Goal: Find specific page/section: Find specific page/section

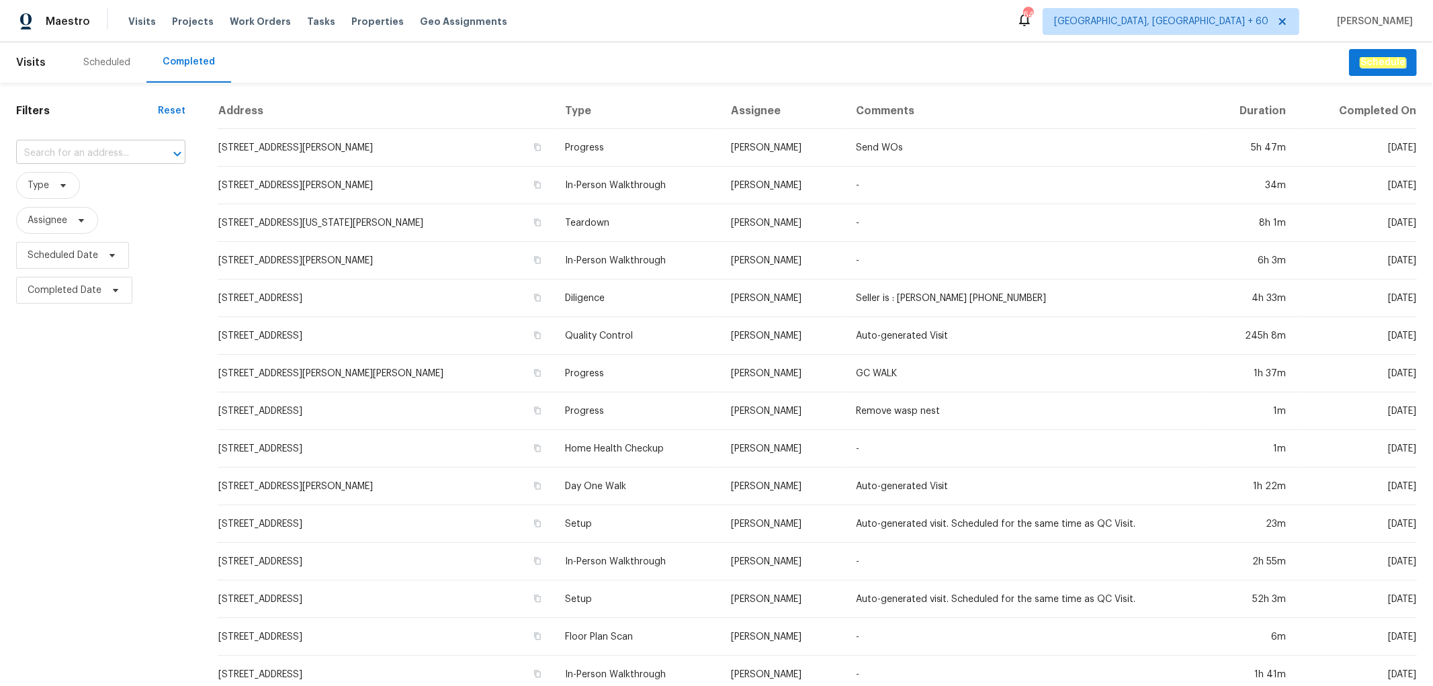
click at [91, 153] on input "text" at bounding box center [82, 153] width 132 height 21
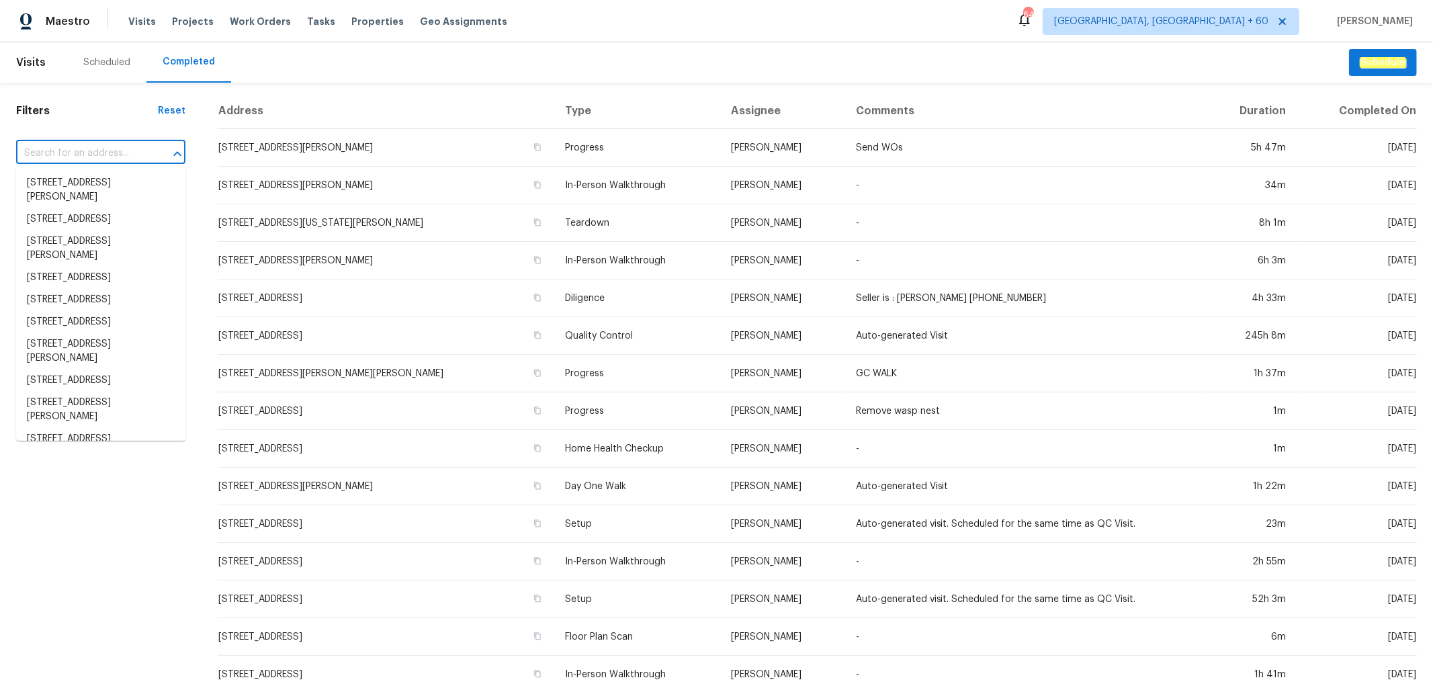
paste input "[STREET_ADDRESS][PERSON_NAME]"
type input "[STREET_ADDRESS][PERSON_NAME]"
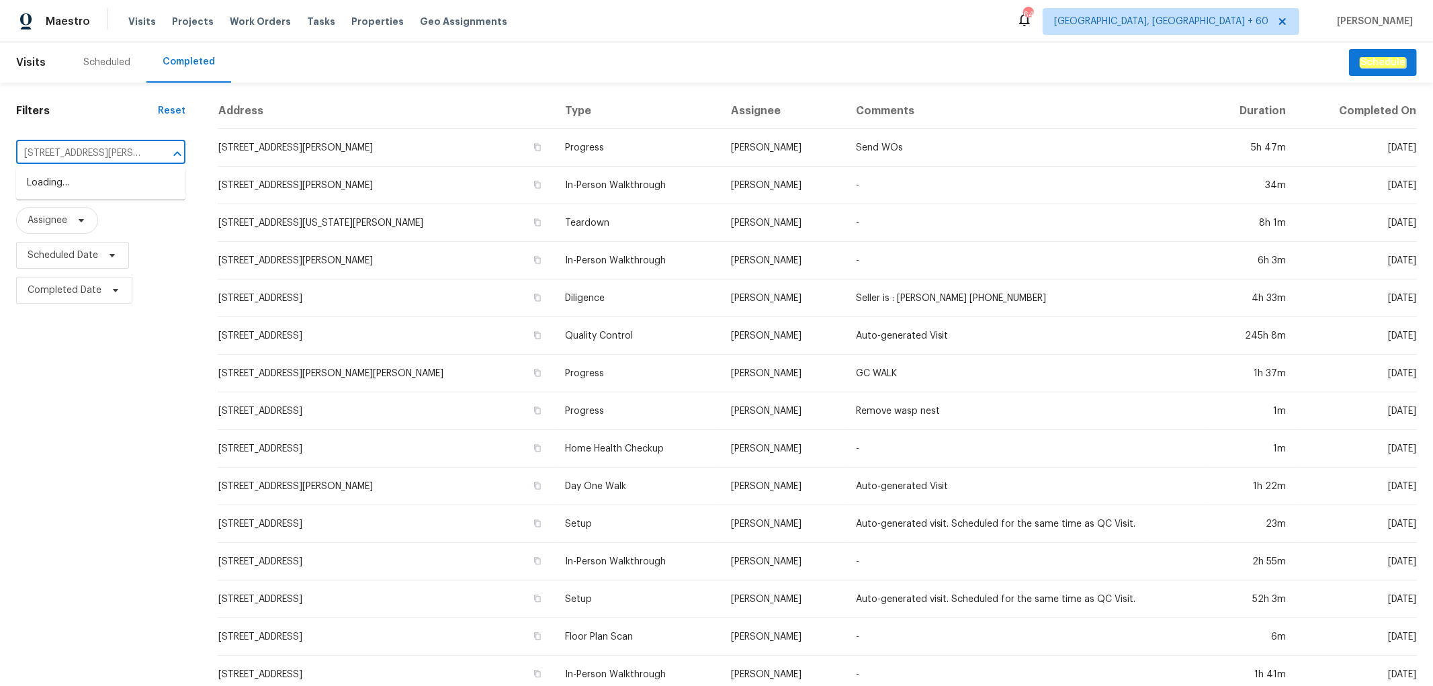
scroll to position [0, 44]
click at [94, 189] on li "[STREET_ADDRESS][PERSON_NAME]" at bounding box center [100, 190] width 169 height 36
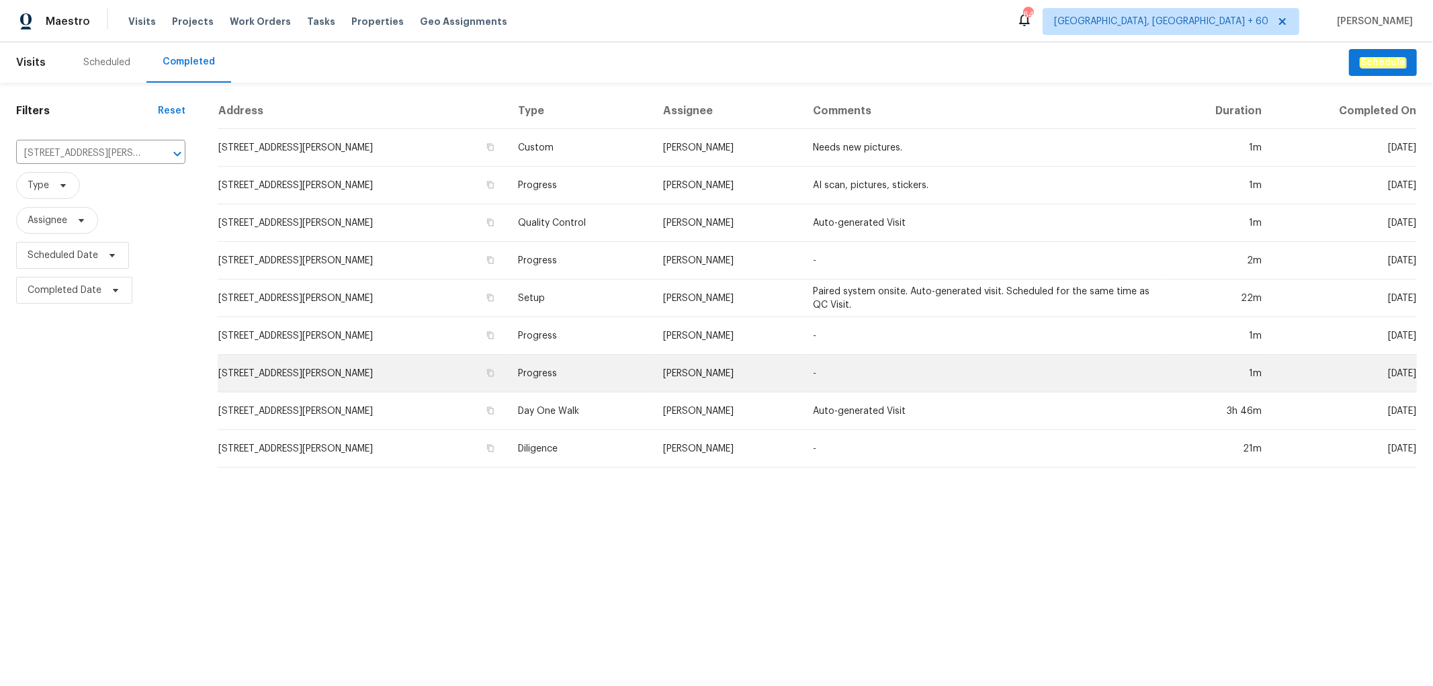
click at [652, 367] on td "Progress" at bounding box center [579, 374] width 145 height 38
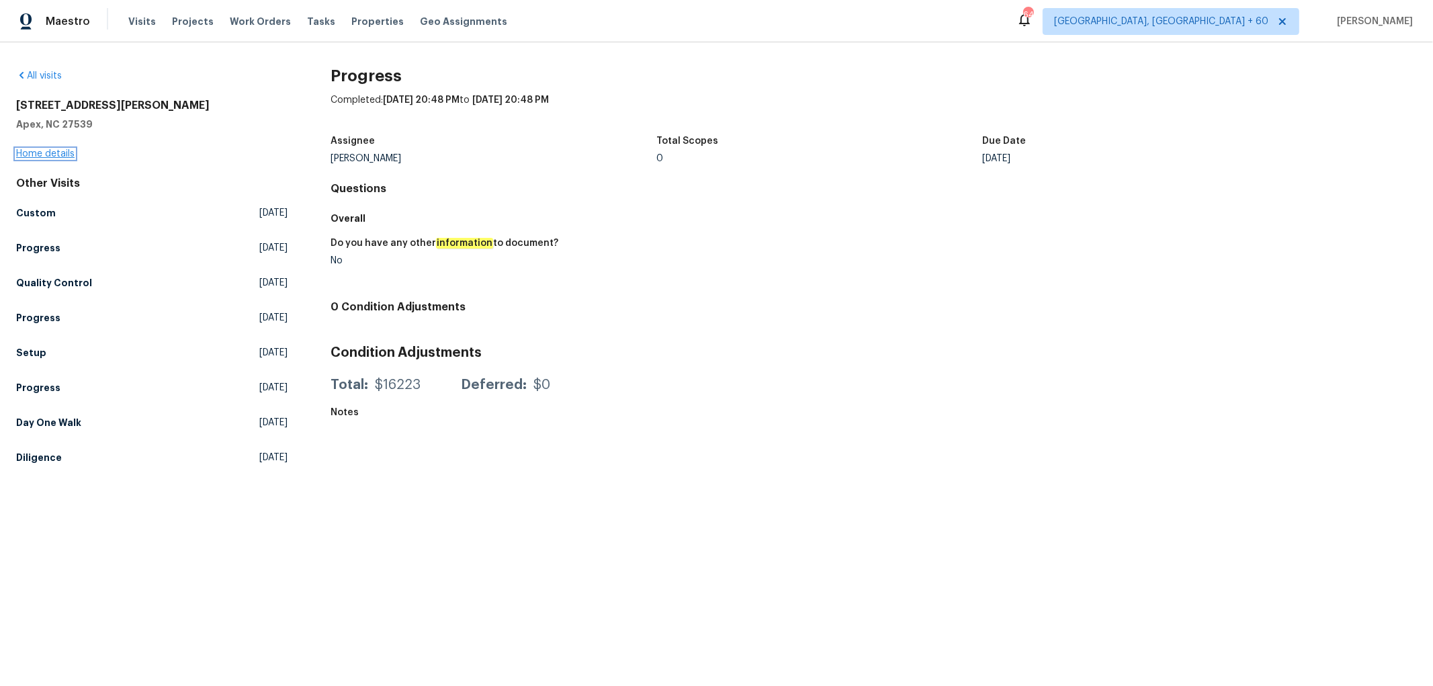
click at [58, 150] on link "Home details" at bounding box center [45, 153] width 58 height 9
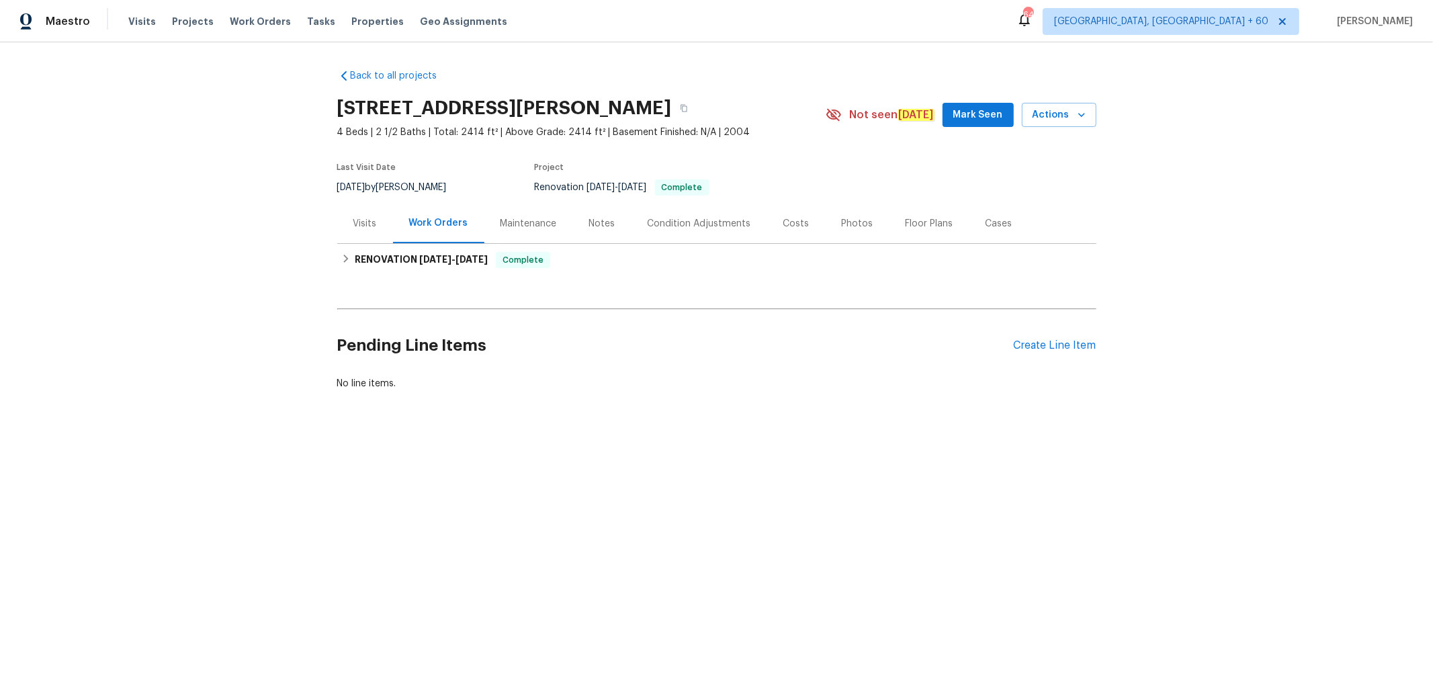
click at [850, 226] on div "Photos" at bounding box center [858, 223] width 32 height 13
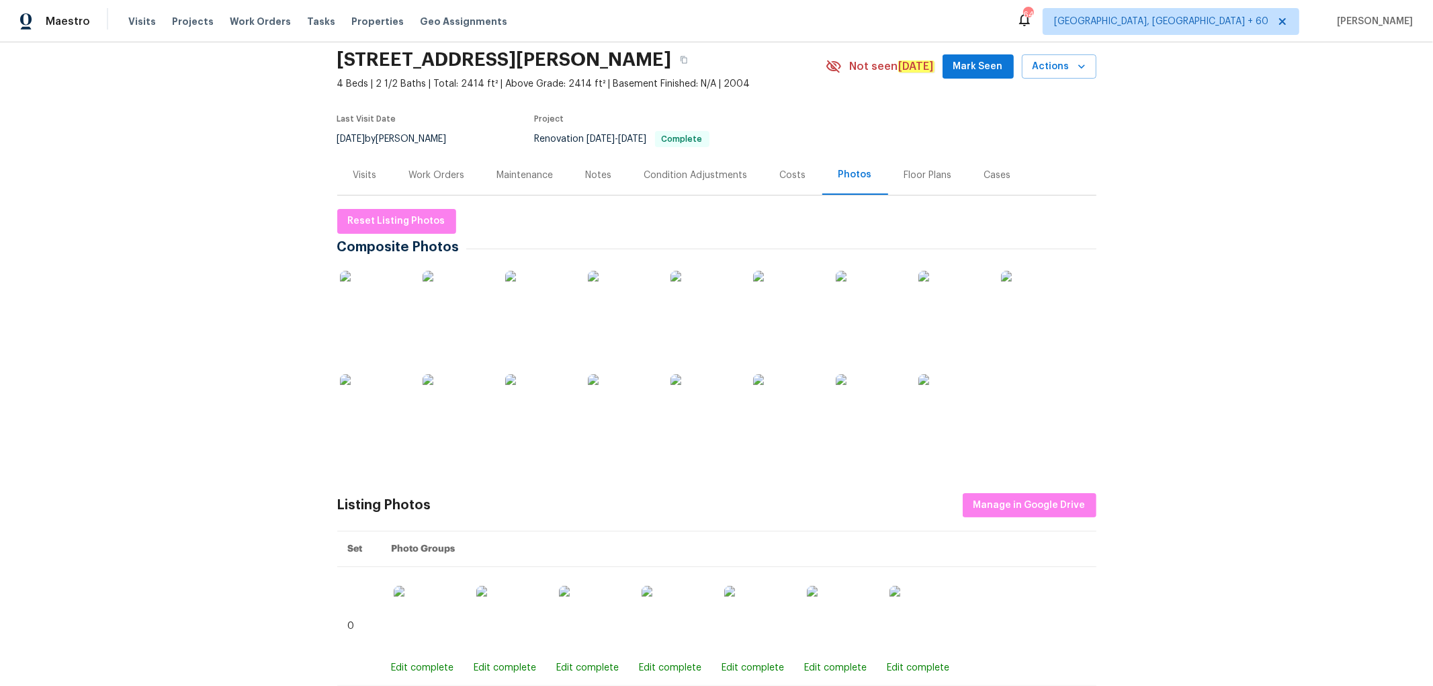
scroll to position [75, 0]
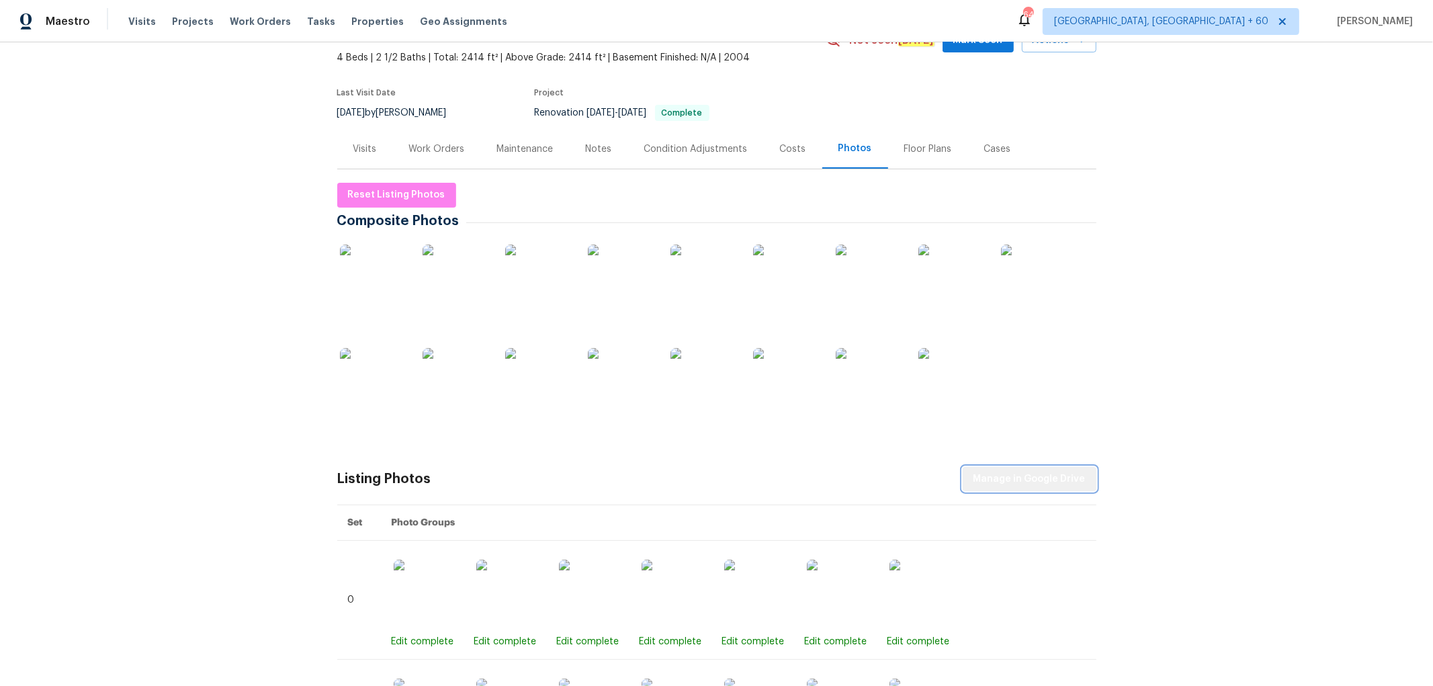
click at [1033, 482] on span "Manage in Google Drive" at bounding box center [1029, 479] width 112 height 17
